Goal: Task Accomplishment & Management: Manage account settings

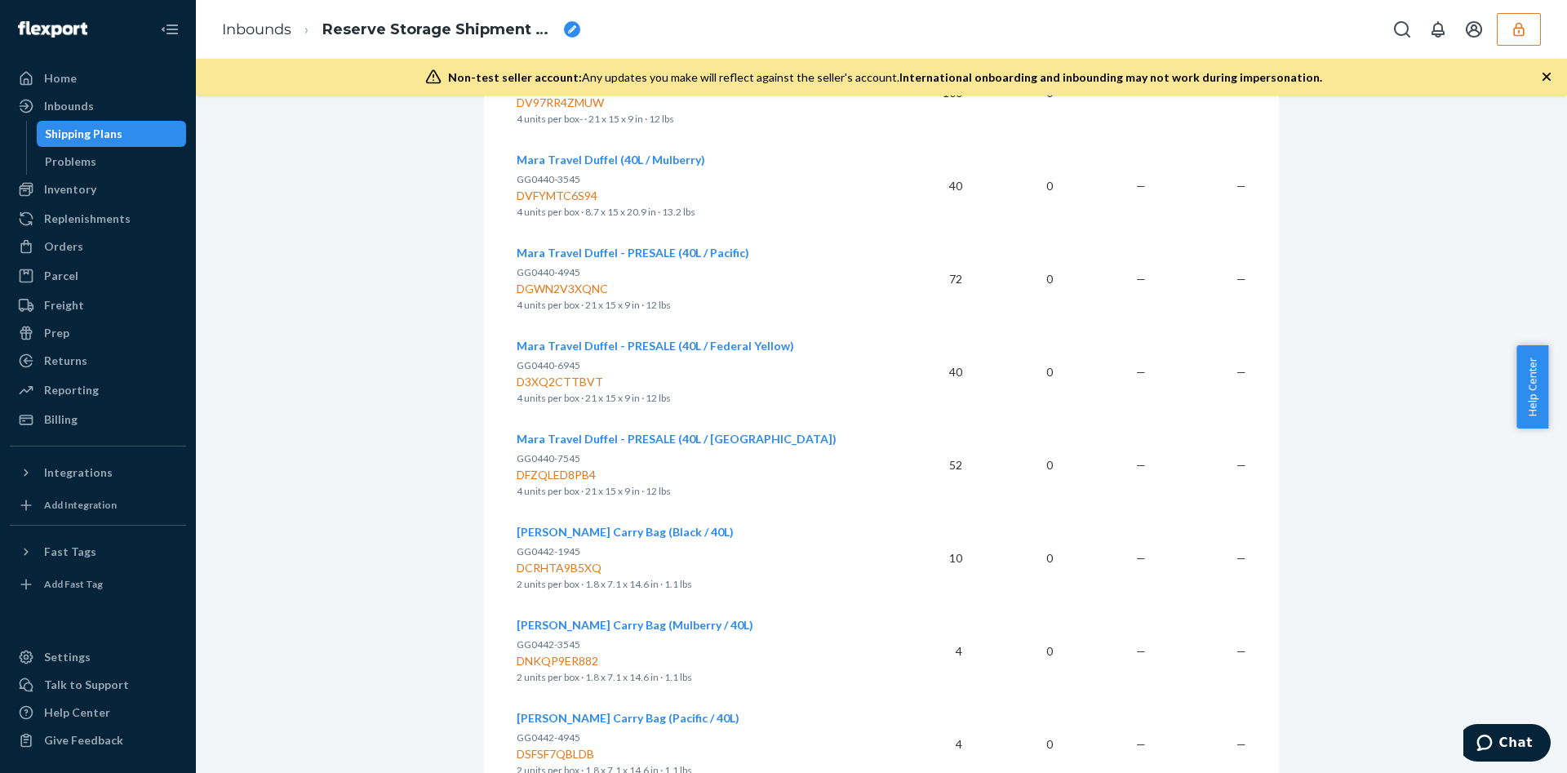
click at [1532, 26] on button "button" at bounding box center [1519, 29] width 44 height 33
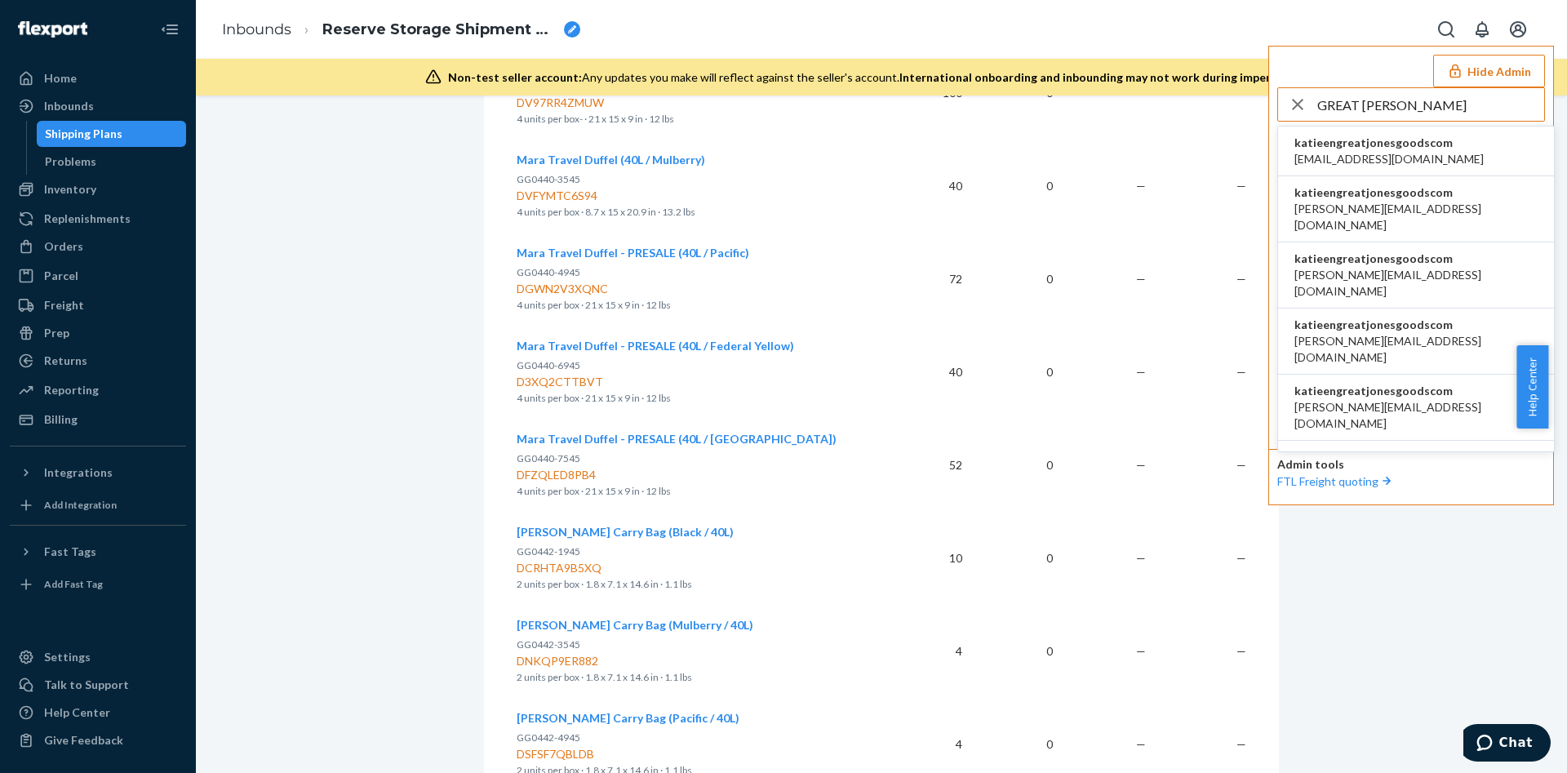
type input "GREAT JONES"
click at [1452, 148] on span "katieengreatjonesgoodscom" at bounding box center [1388, 143] width 189 height 16
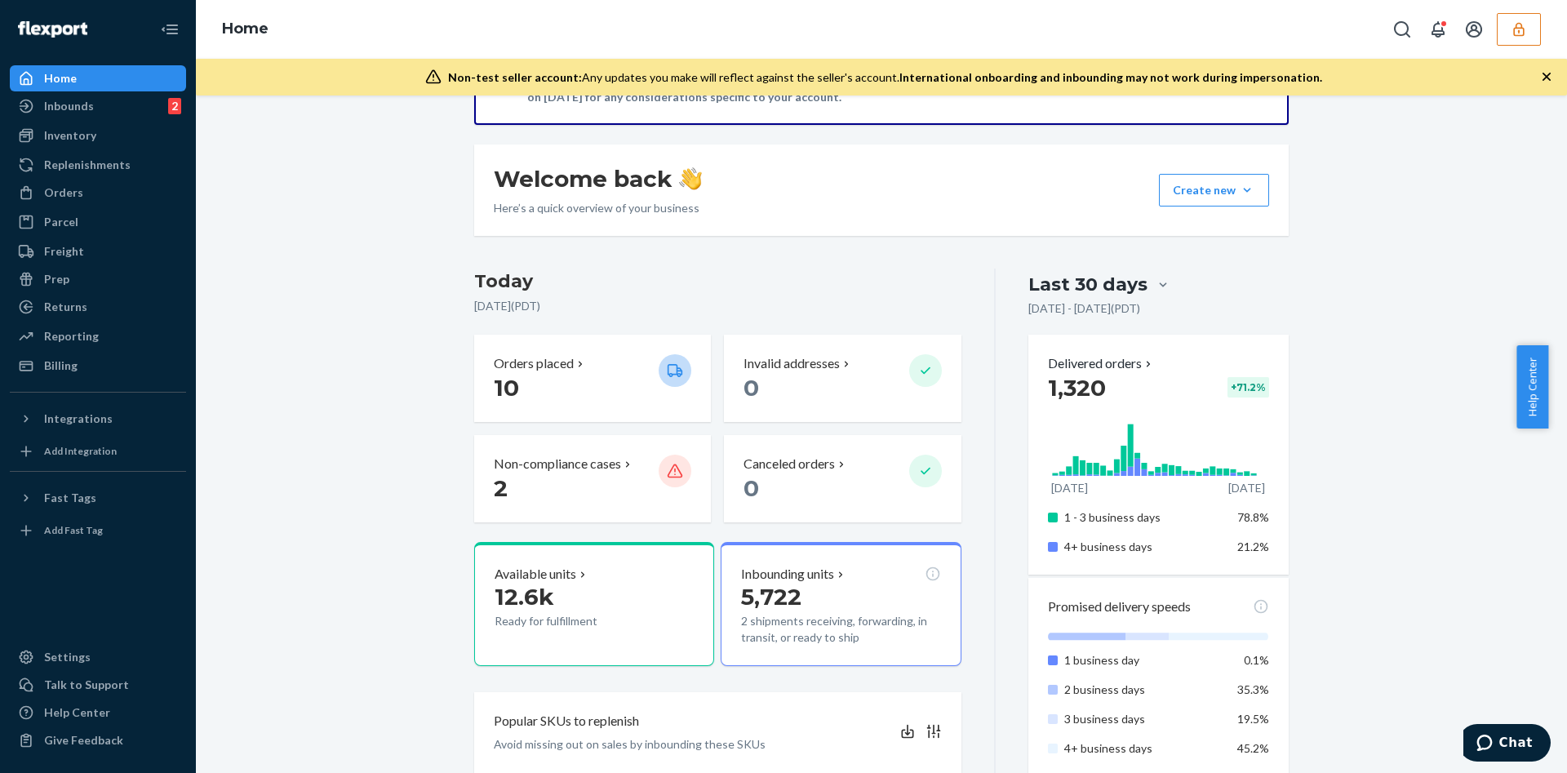
scroll to position [245, 0]
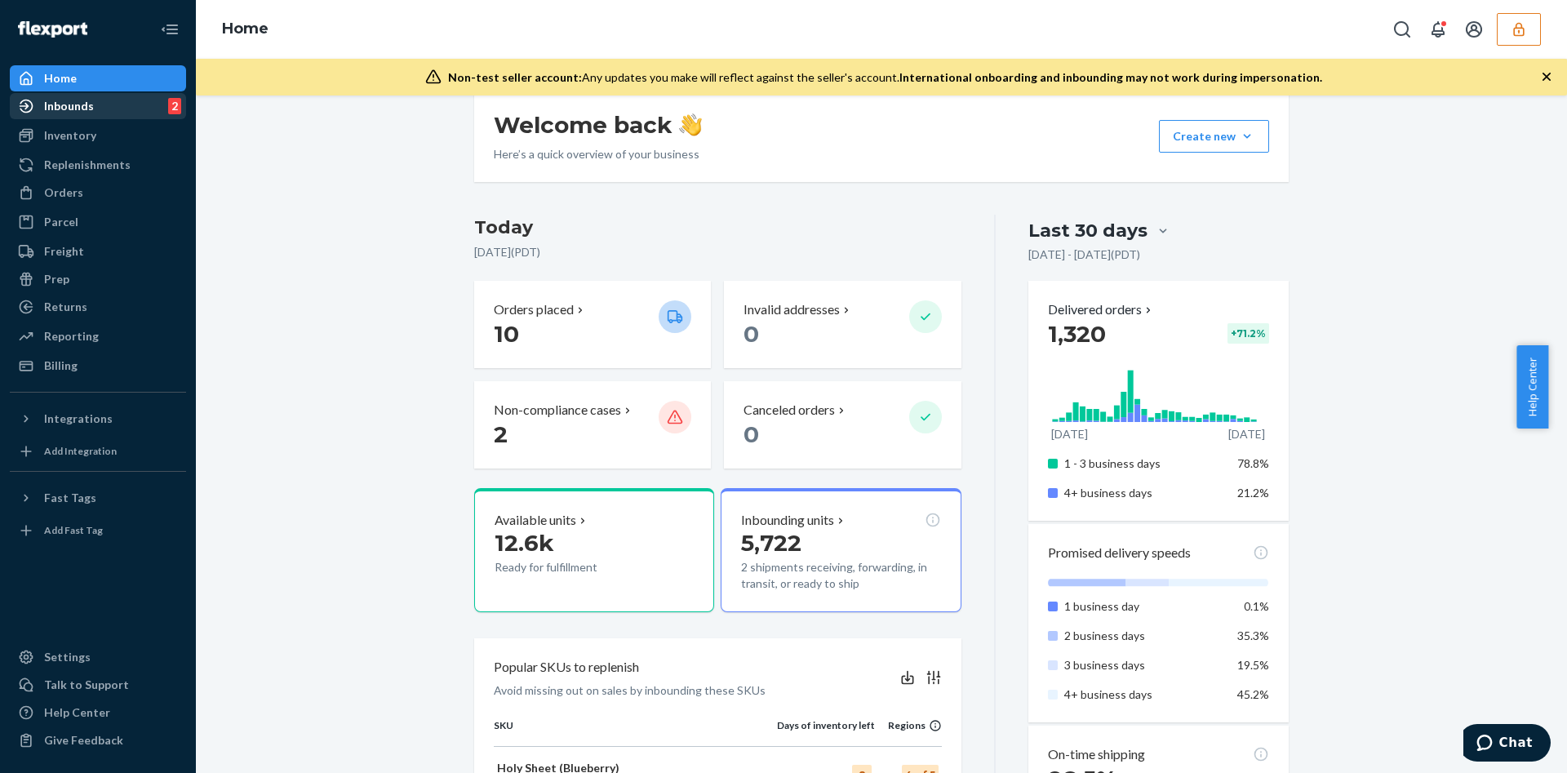
click at [65, 113] on div "Inbounds" at bounding box center [69, 106] width 50 height 16
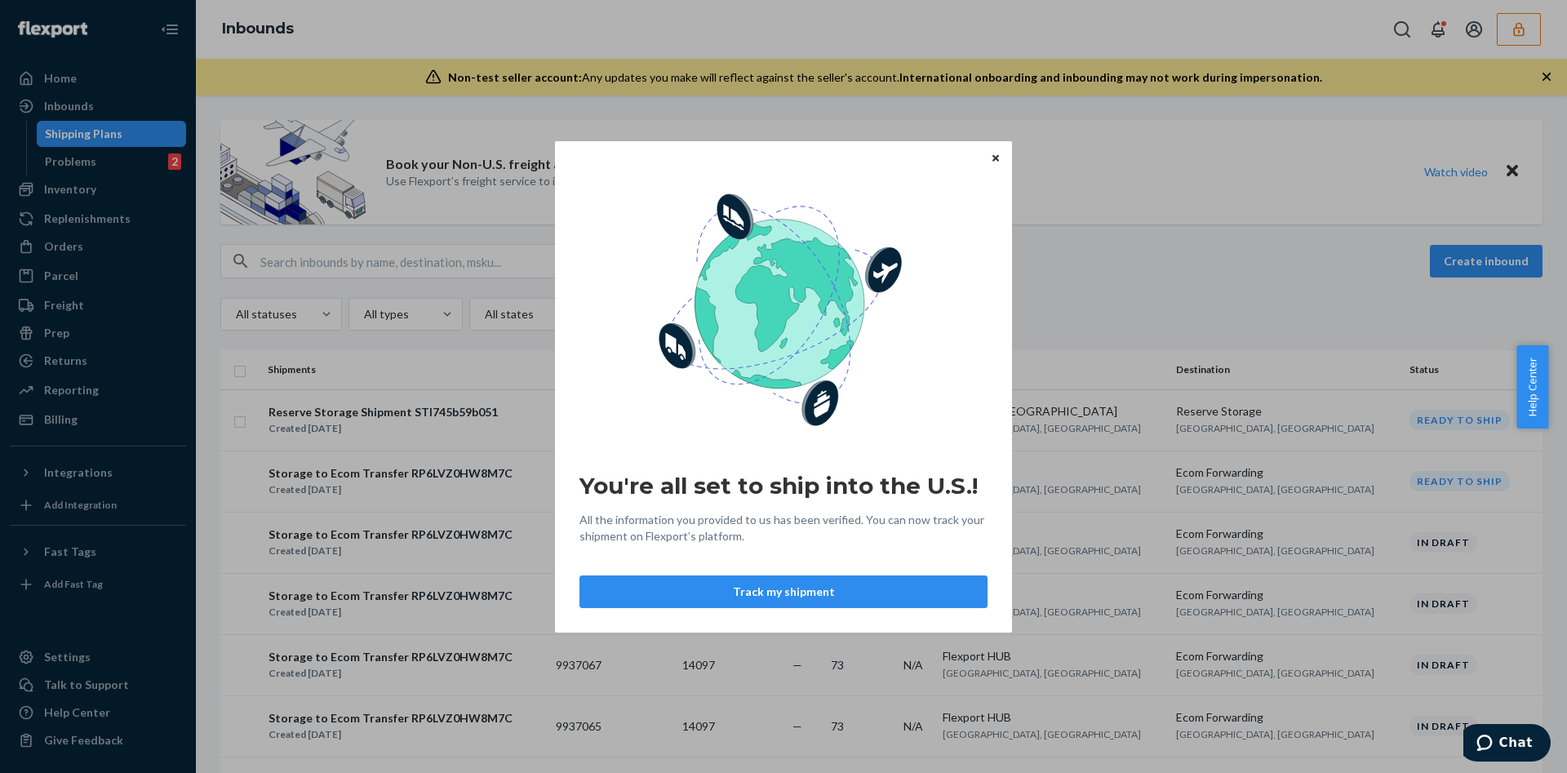
click at [1005, 162] on div "You're all set to ship into the U.S.! All the information you provided to us ha…" at bounding box center [783, 385] width 457 height 491
click at [989, 150] on button "Close" at bounding box center [995, 158] width 16 height 18
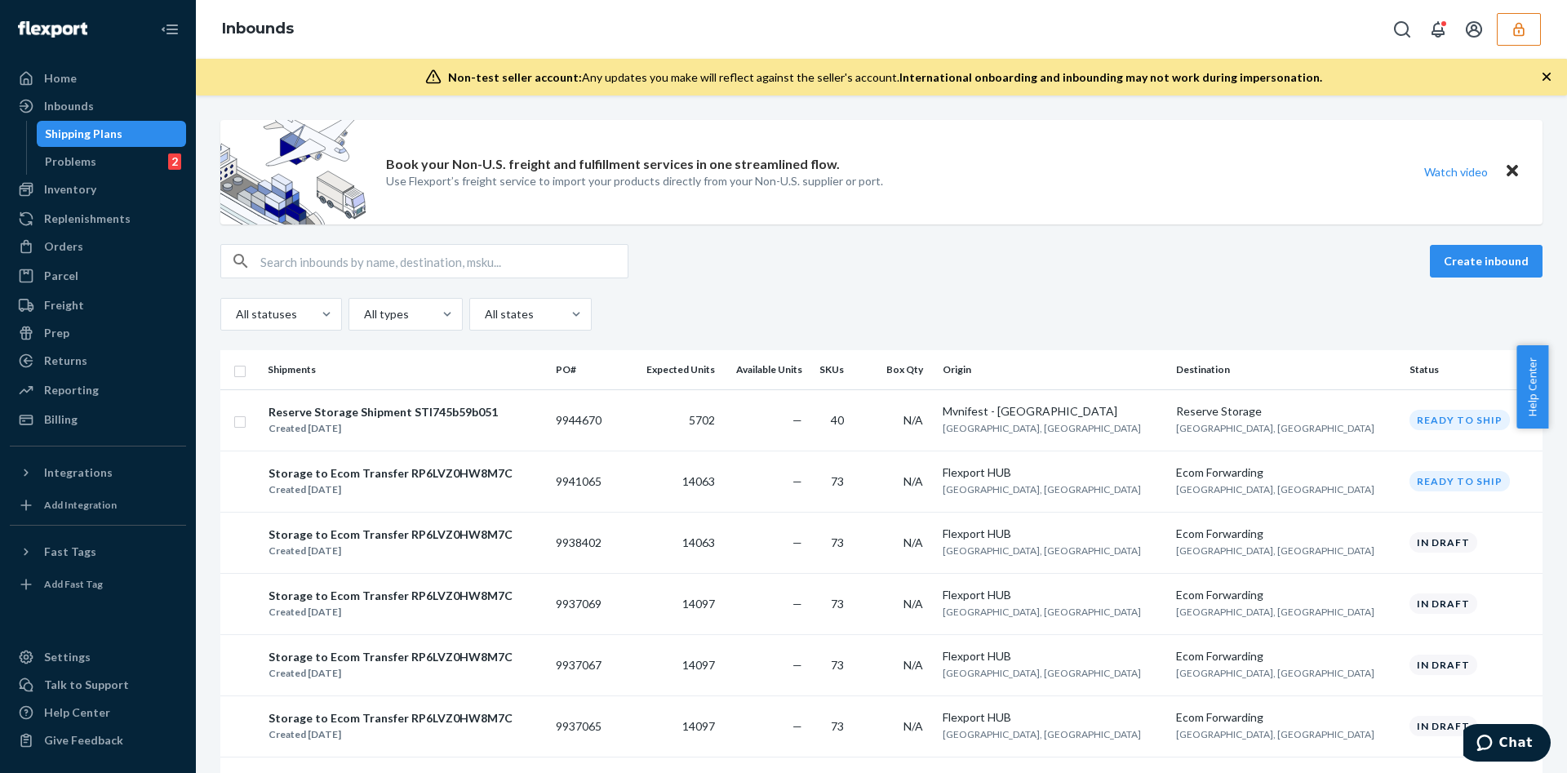
click at [1514, 20] on button "button" at bounding box center [1519, 29] width 44 height 33
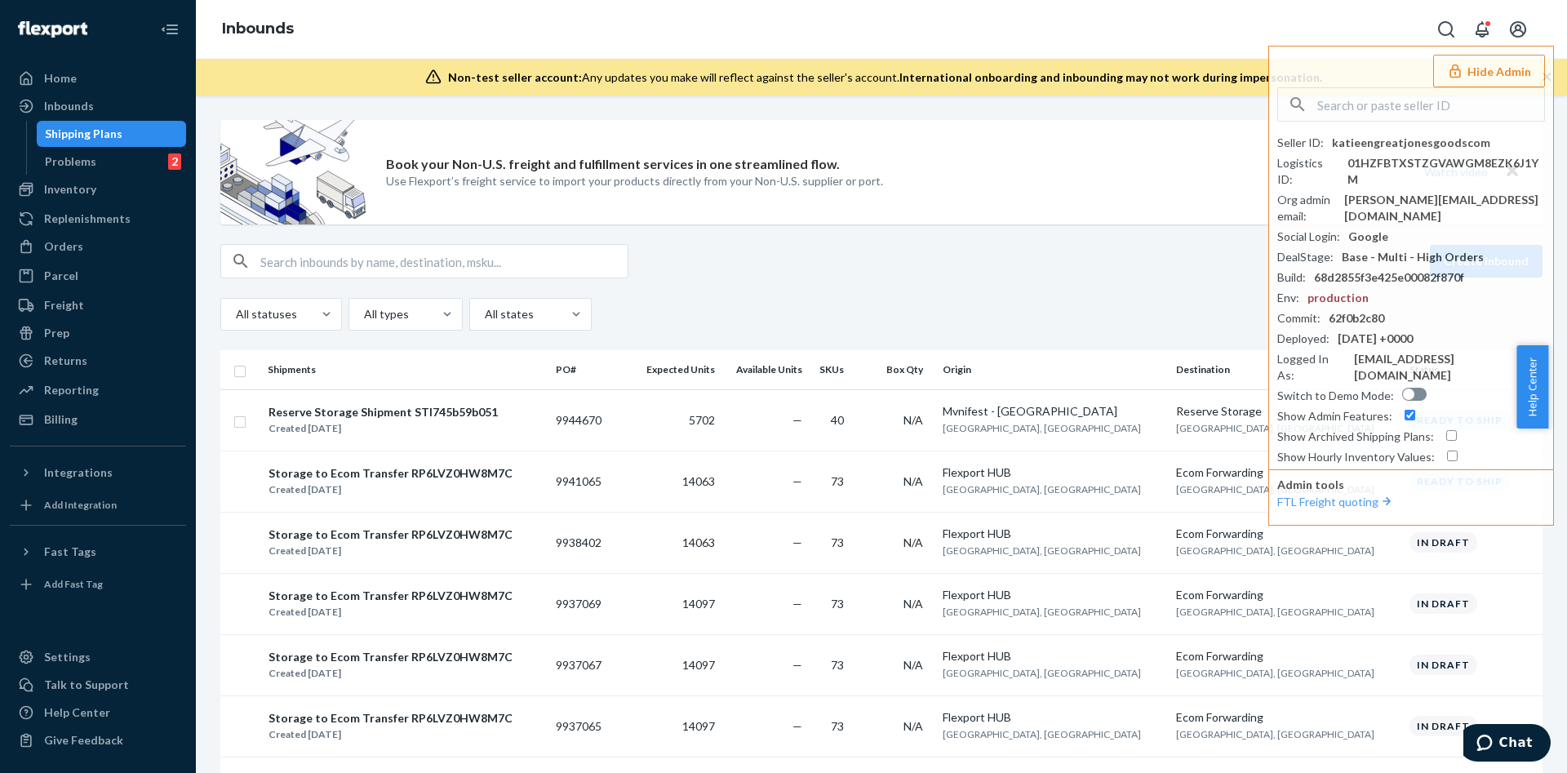
click at [913, 265] on div "Create inbound" at bounding box center [881, 261] width 1322 height 34
click at [996, 282] on div "Create inbound All statuses All types All states" at bounding box center [881, 287] width 1322 height 87
click at [1492, 68] on button "Hide Admin" at bounding box center [1489, 71] width 112 height 33
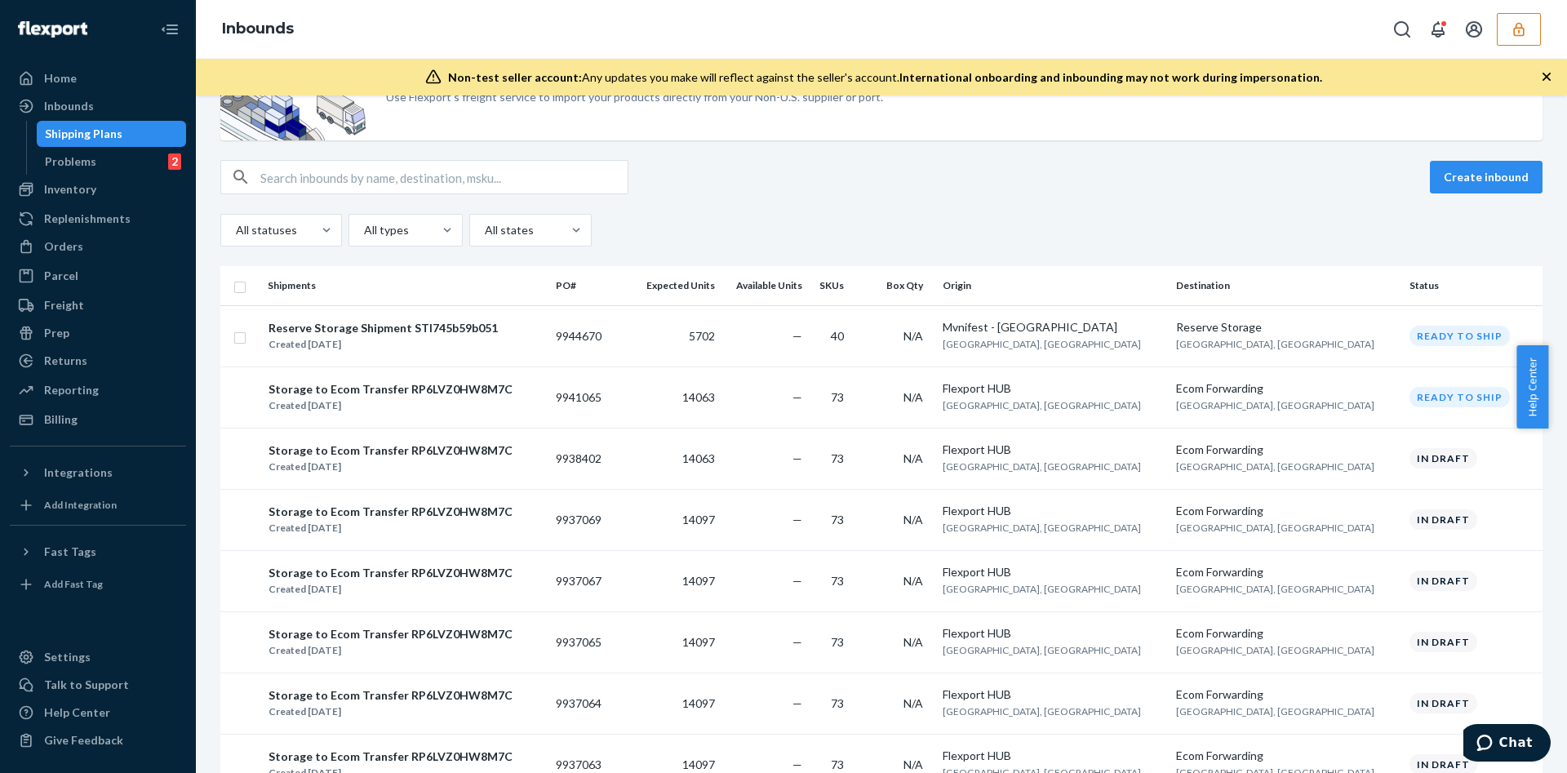
scroll to position [122, 0]
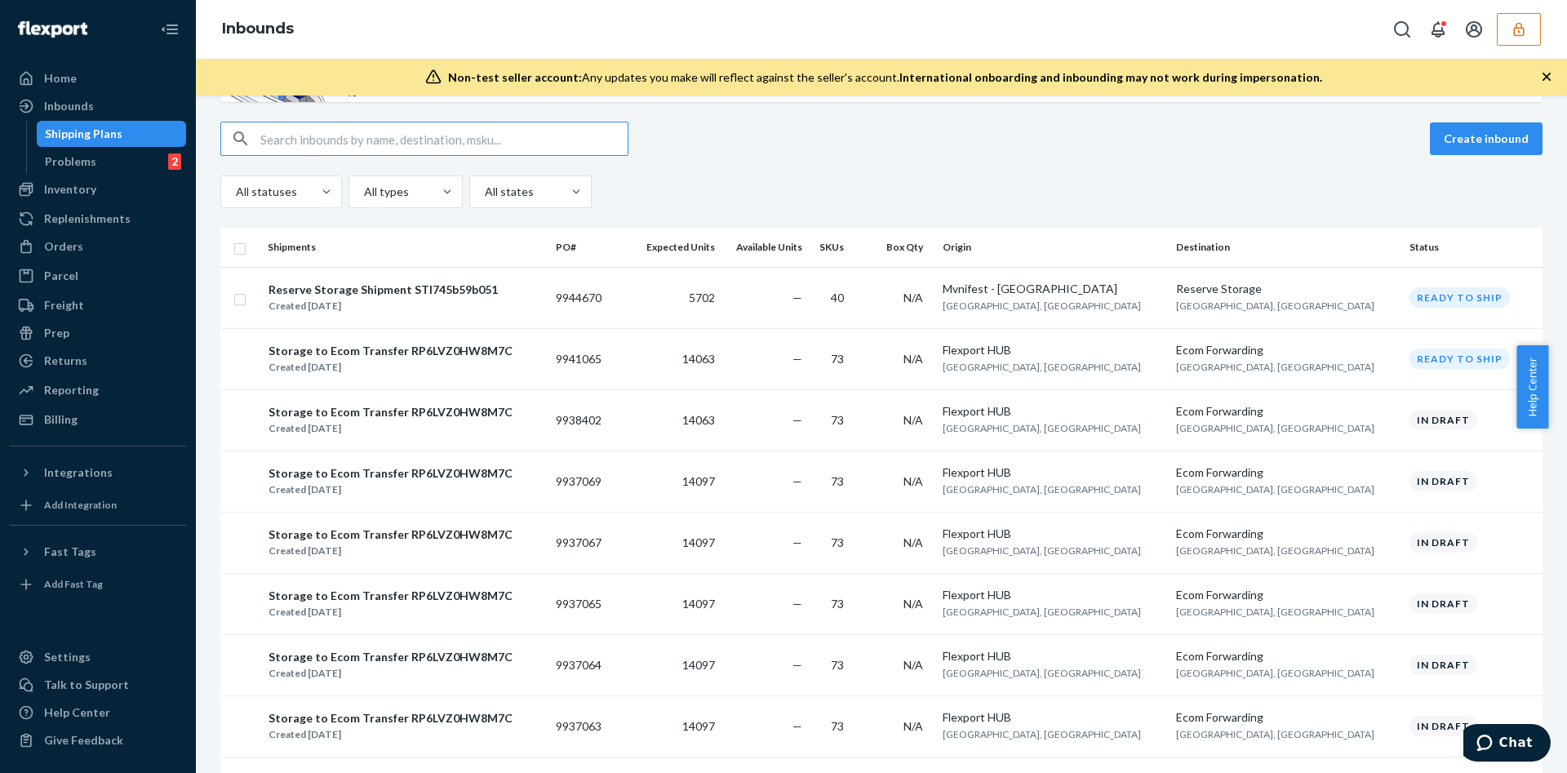
click at [348, 144] on input "text" at bounding box center [443, 138] width 367 height 33
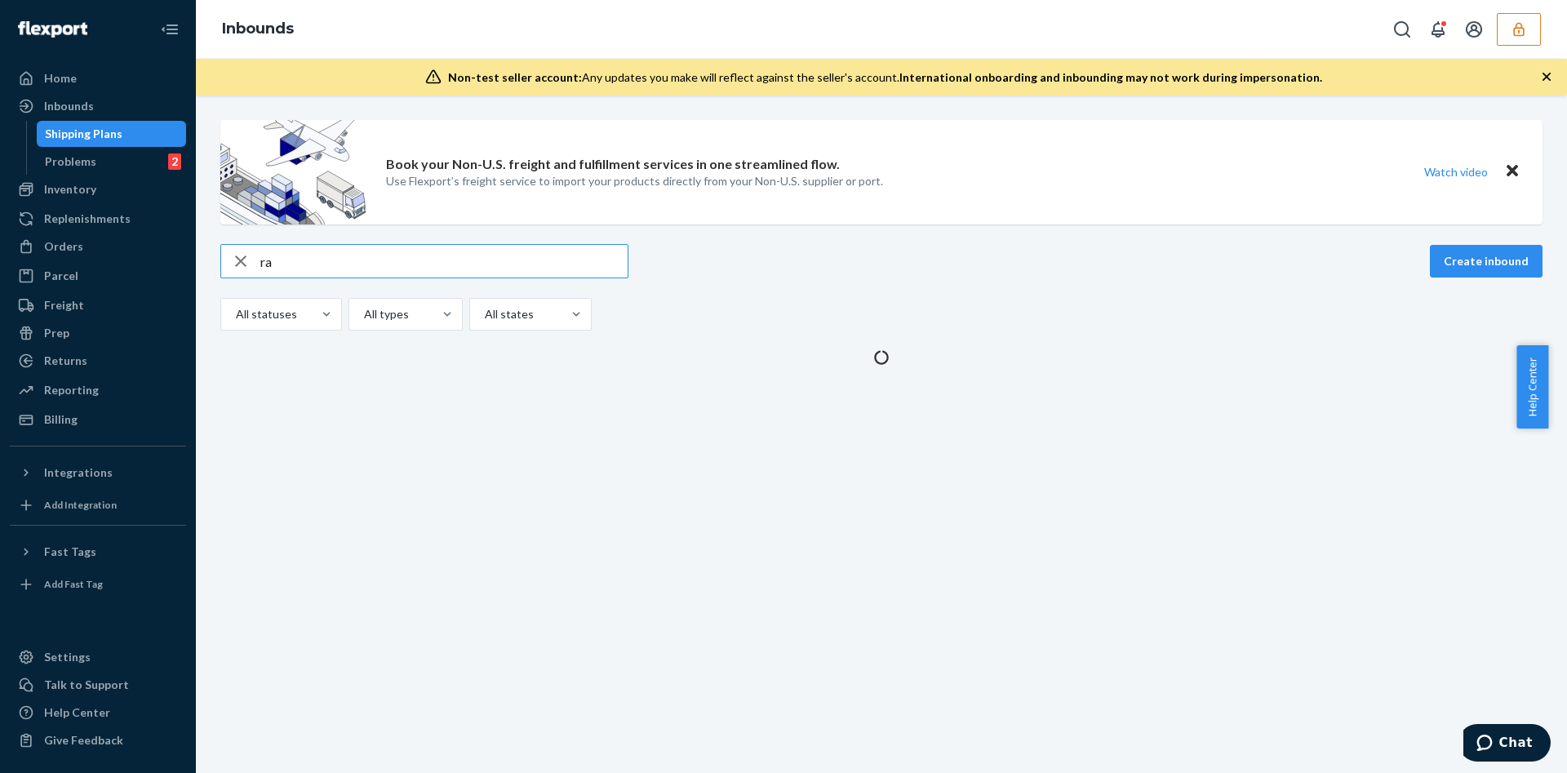
scroll to position [0, 0]
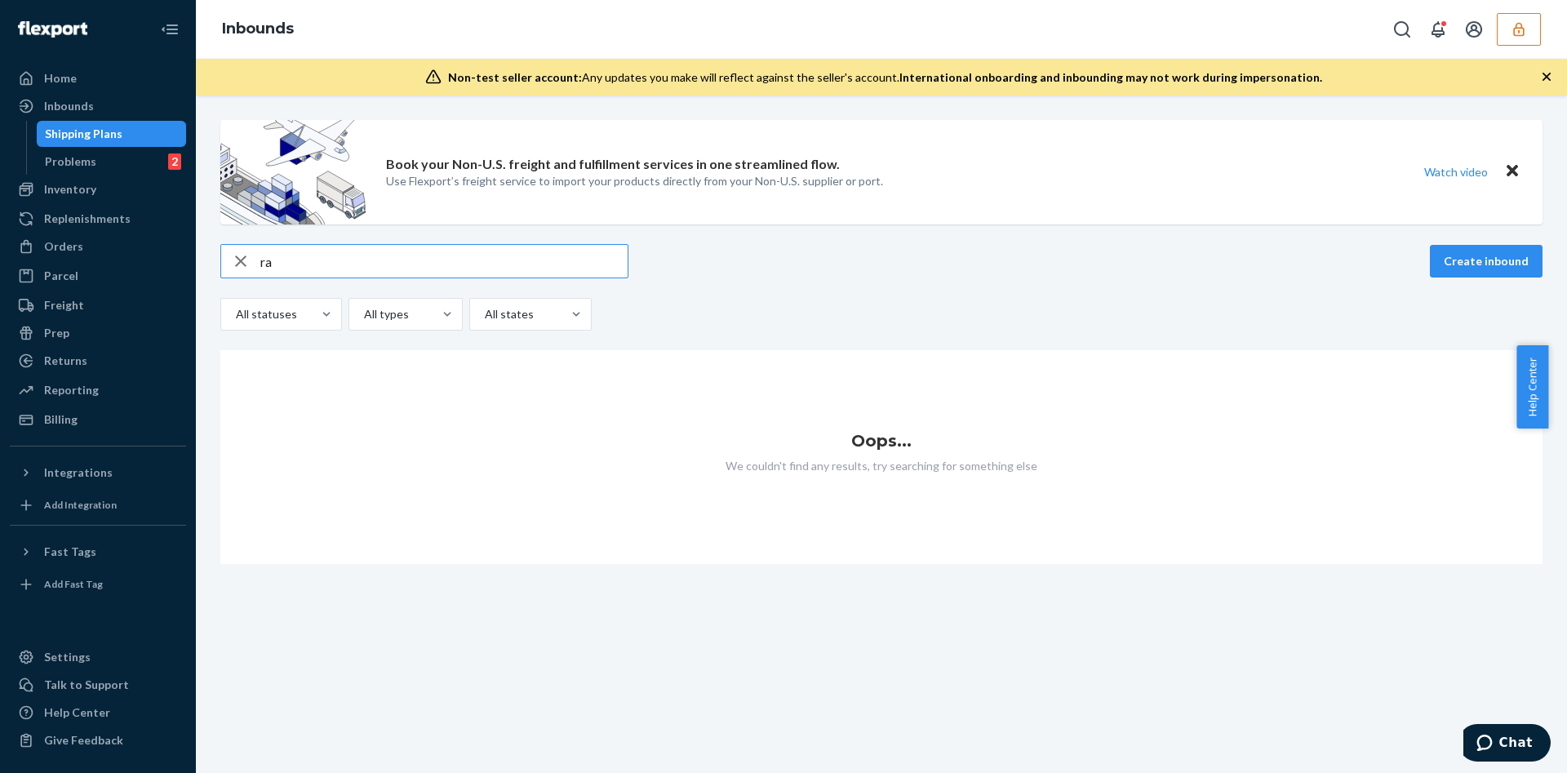
type input "r"
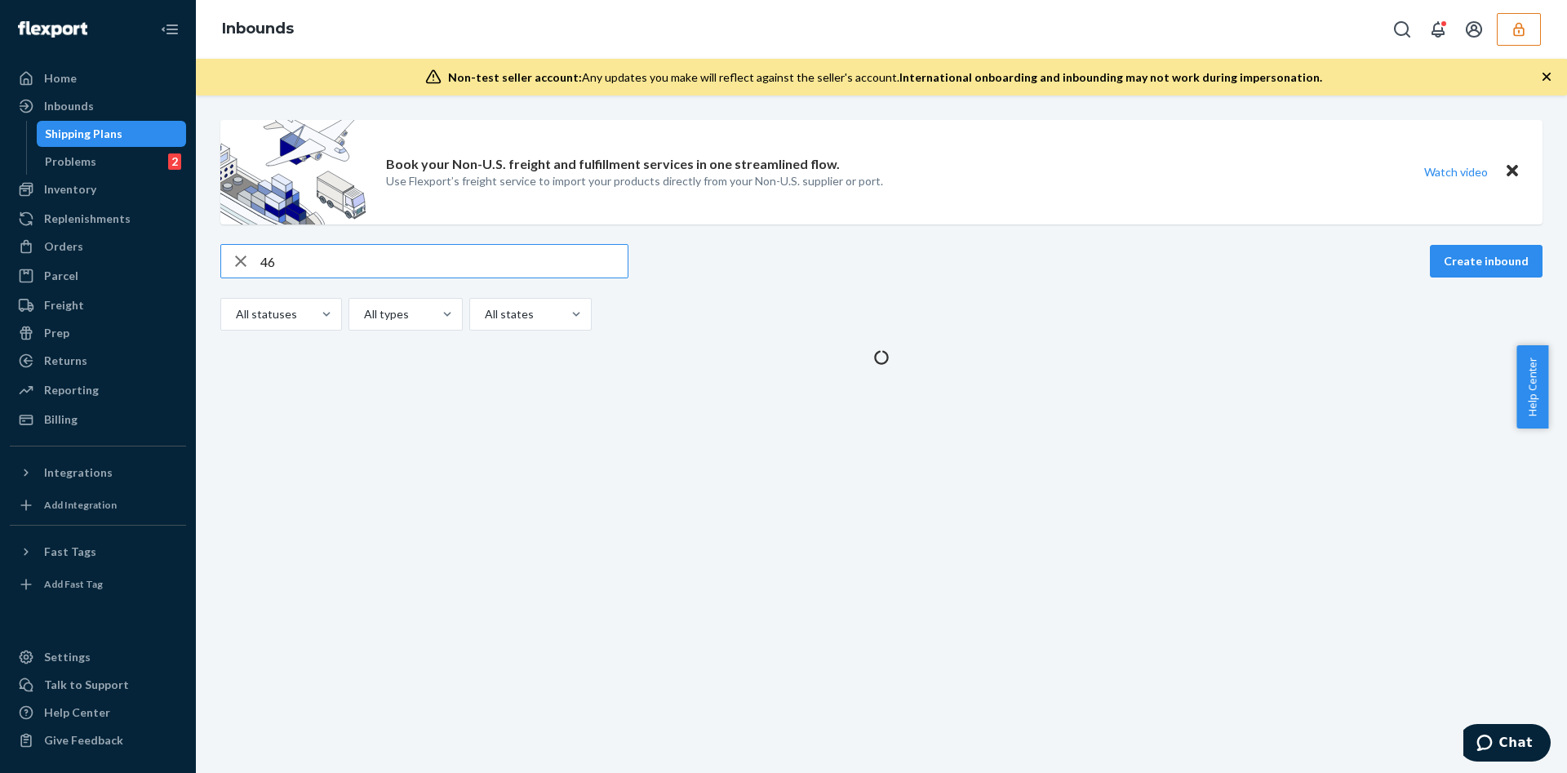
type input "4"
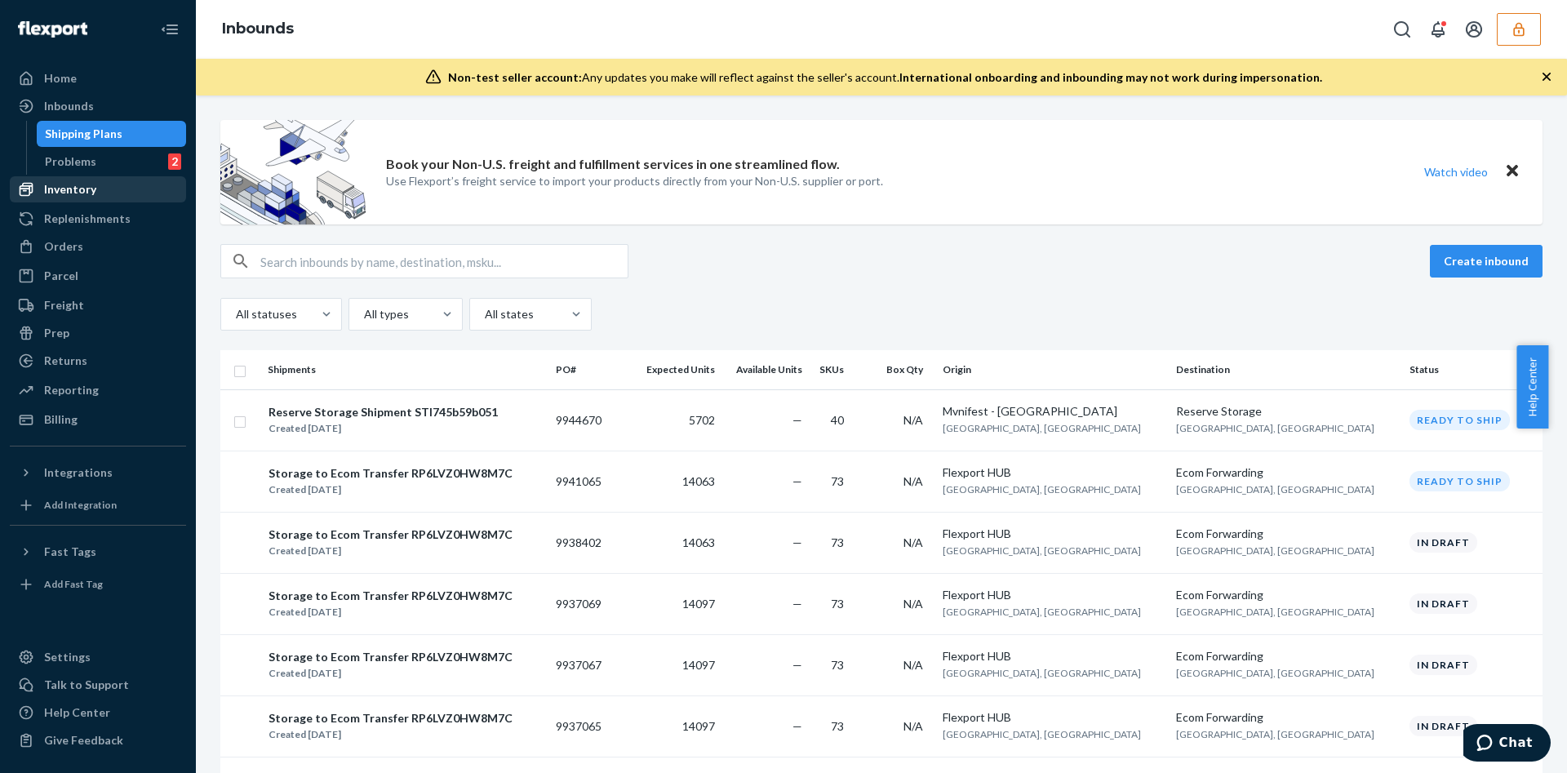
drag, startPoint x: 346, startPoint y: 144, endPoint x: 76, endPoint y: 192, distance: 274.4
click at [76, 192] on div "Inventory" at bounding box center [70, 189] width 52 height 16
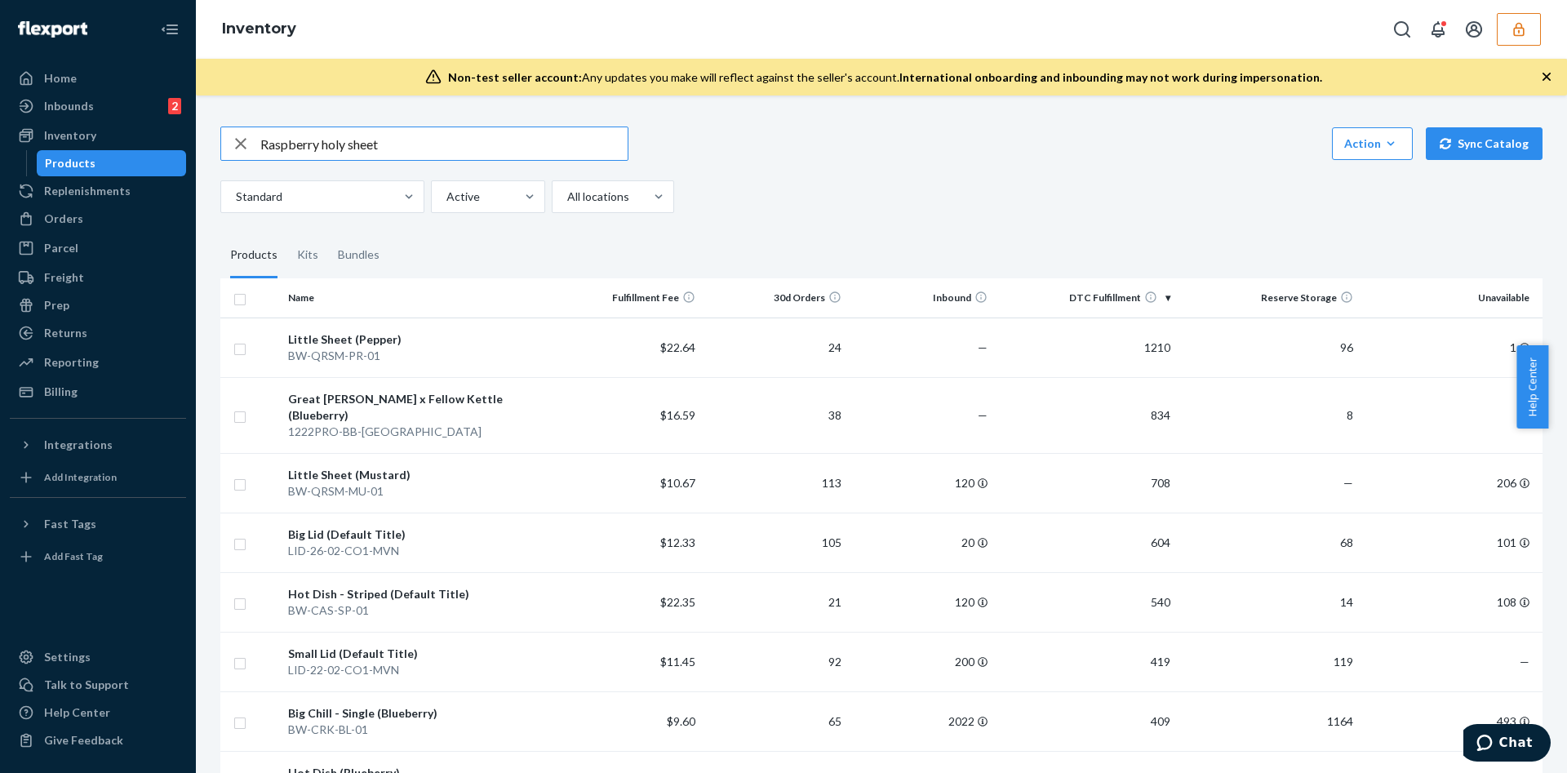
type input "Raspberry holy sheet"
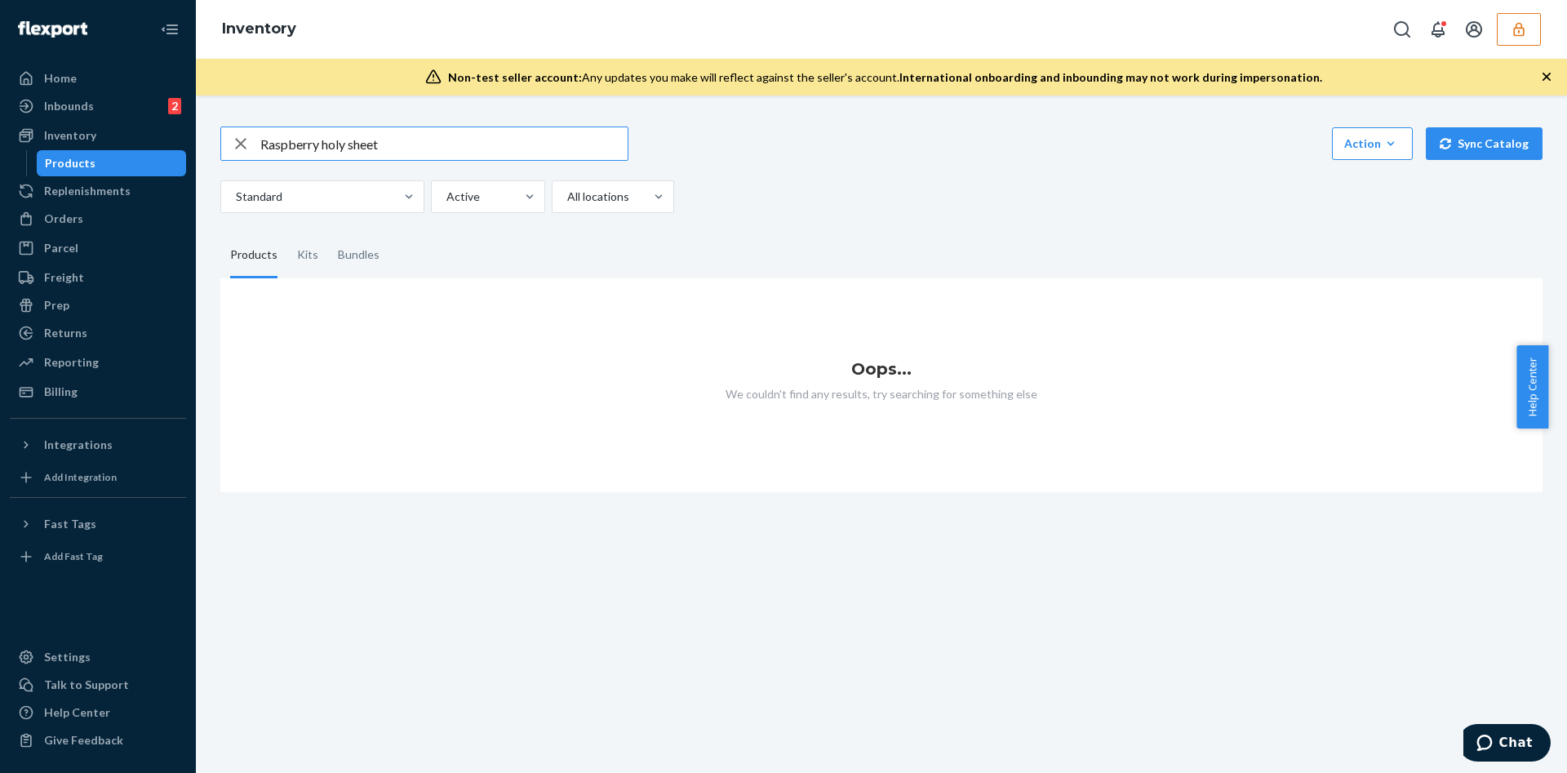
drag, startPoint x: 418, startPoint y: 149, endPoint x: 224, endPoint y: 157, distance: 193.6
click at [224, 157] on div "Raspberry holy sheet" at bounding box center [424, 143] width 406 height 33
click at [118, 112] on div "Inbounds 2" at bounding box center [97, 106] width 173 height 23
